Goal: Task Accomplishment & Management: Use online tool/utility

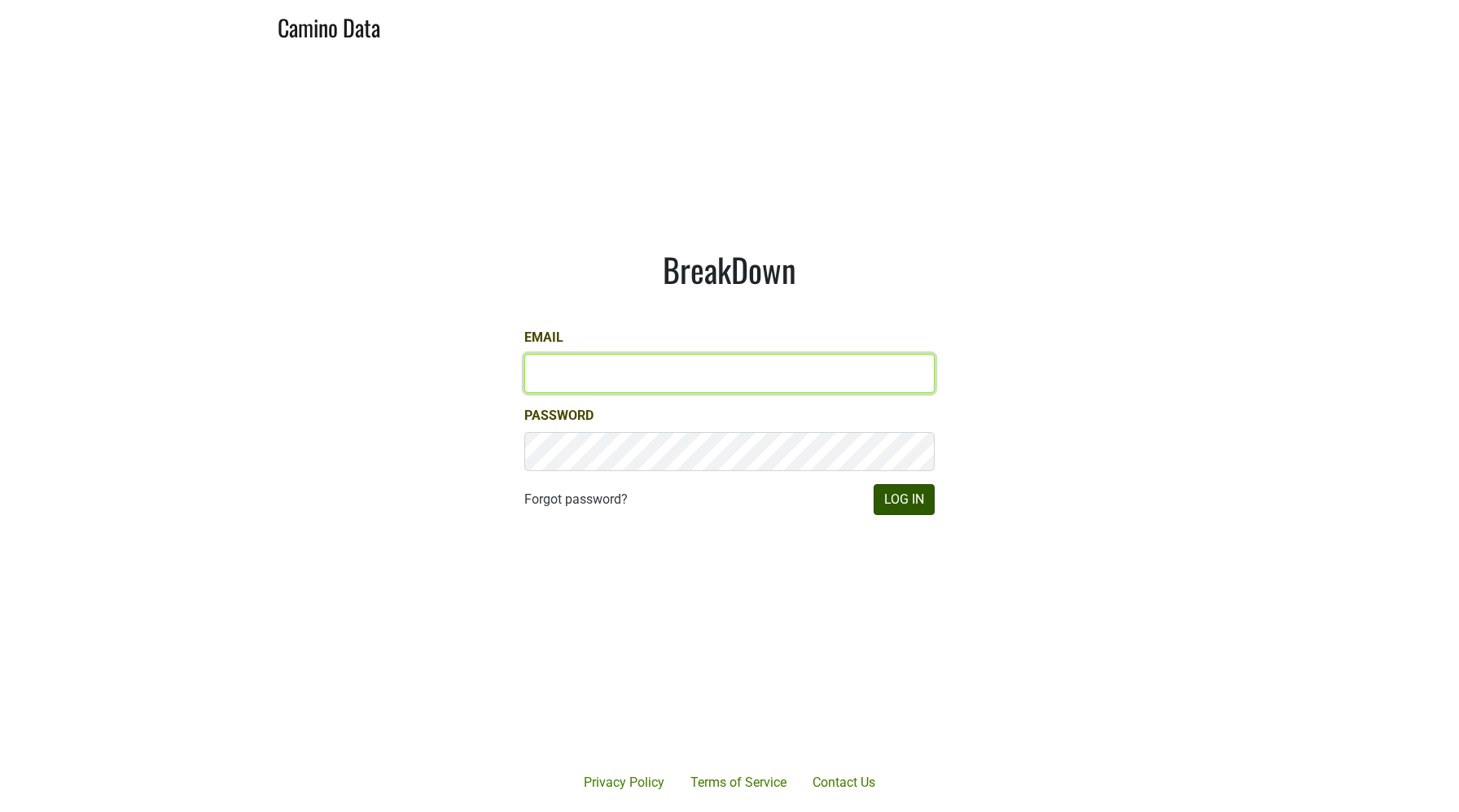
type input "[EMAIL_ADDRESS][DOMAIN_NAME]"
click at [922, 499] on button "Log In" at bounding box center [904, 500] width 61 height 31
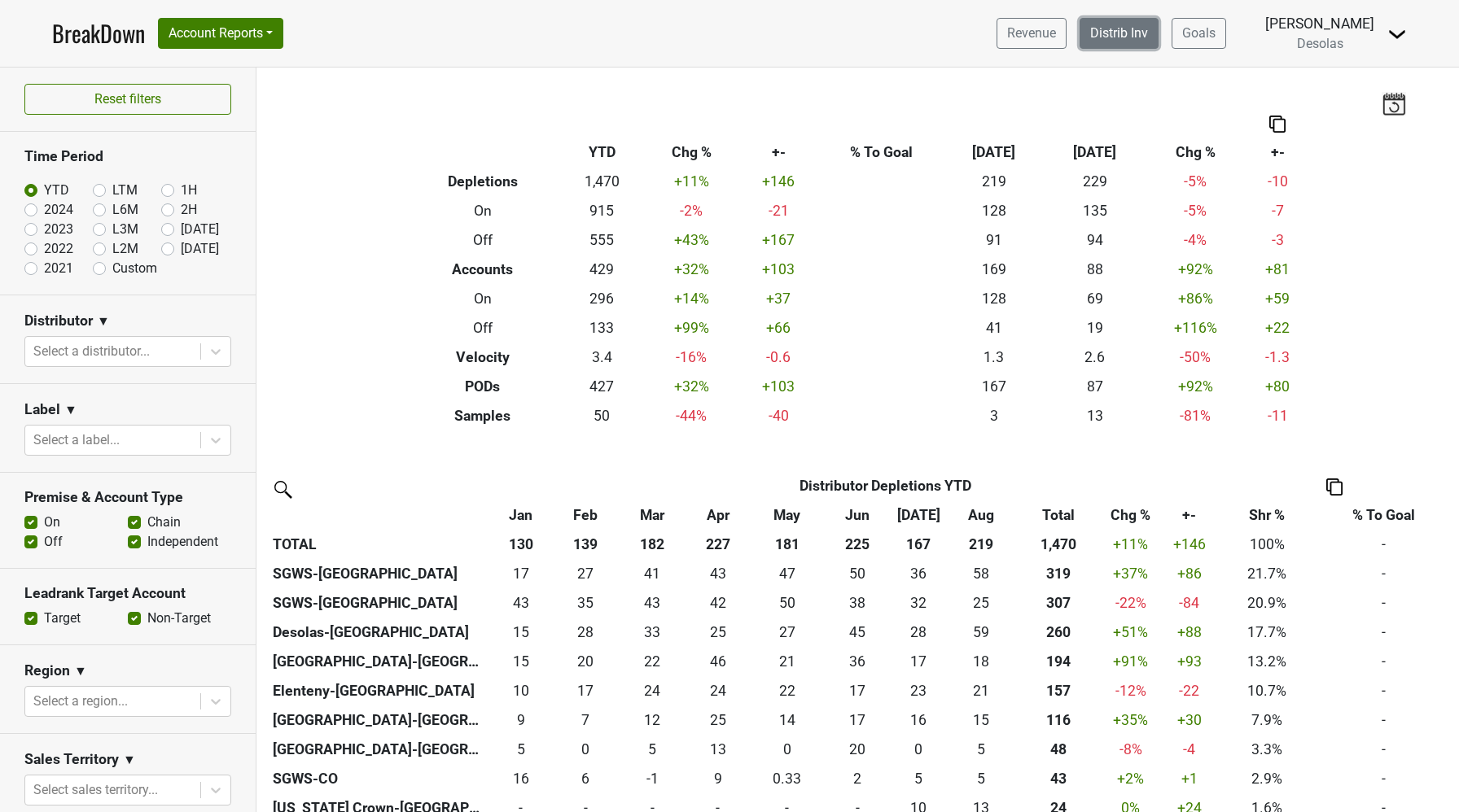
click at [1132, 32] on link "Distrib Inv" at bounding box center [1118, 33] width 79 height 31
